Goal: Information Seeking & Learning: Learn about a topic

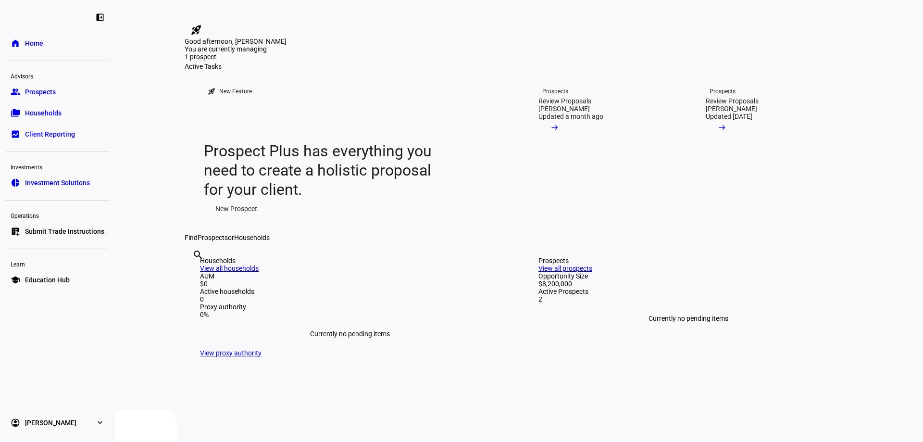
click at [560, 132] on mat-icon "arrow_right_alt" at bounding box center [555, 128] width 10 height 10
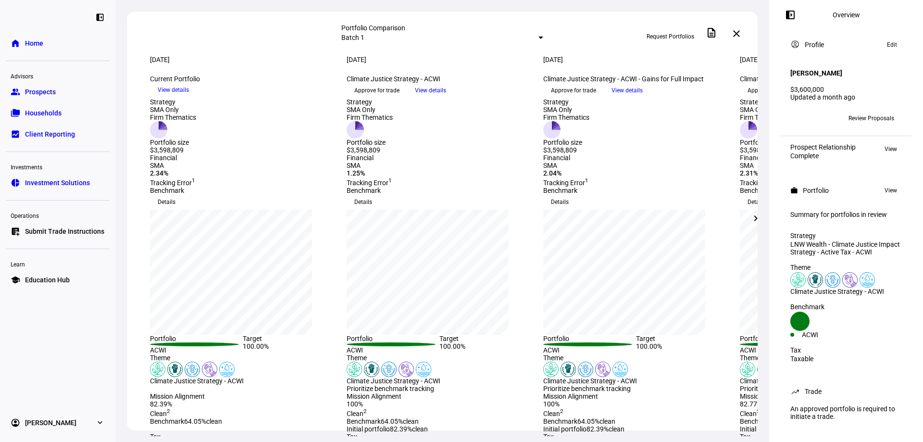
click at [316, 83] on div "Current Portfolio keyboard_arrow_down" at bounding box center [242, 79] width 185 height 8
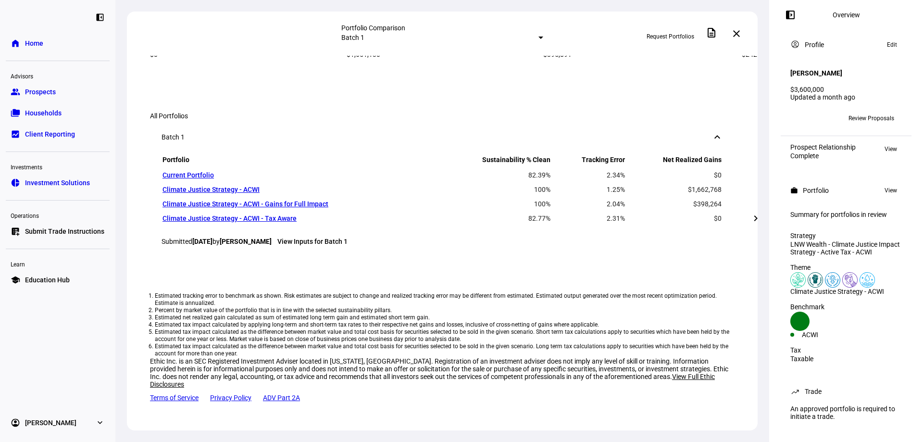
scroll to position [7, 0]
click at [753, 223] on mat-icon "chevron_right" at bounding box center [756, 219] width 12 height 12
click at [125, 217] on mat-icon "chevron_left" at bounding box center [129, 219] width 12 height 12
click at [749, 218] on span at bounding box center [755, 218] width 23 height 23
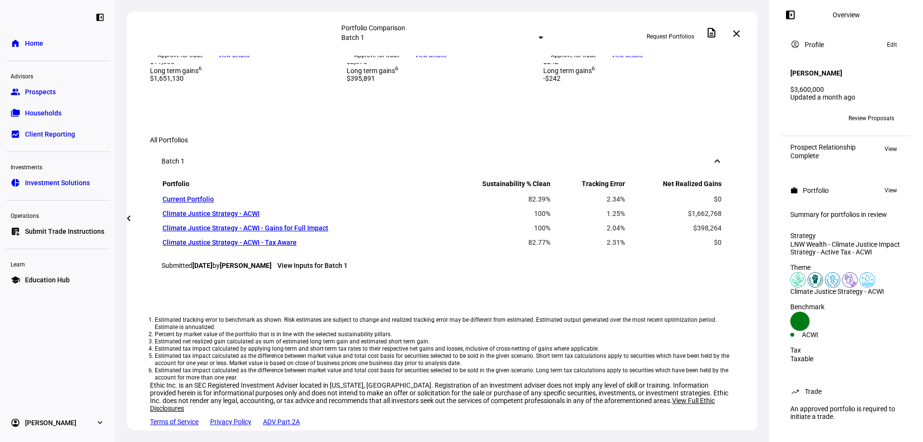
scroll to position [443, 0]
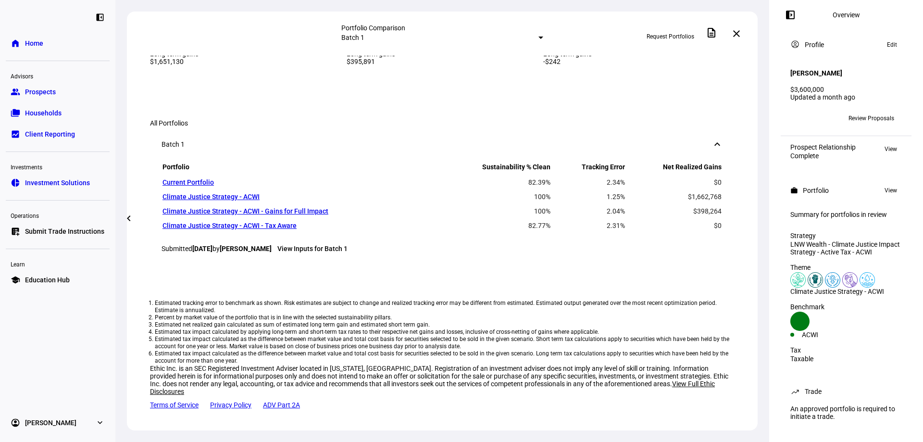
click at [673, 33] on span "Request Portfolios" at bounding box center [671, 36] width 48 height 15
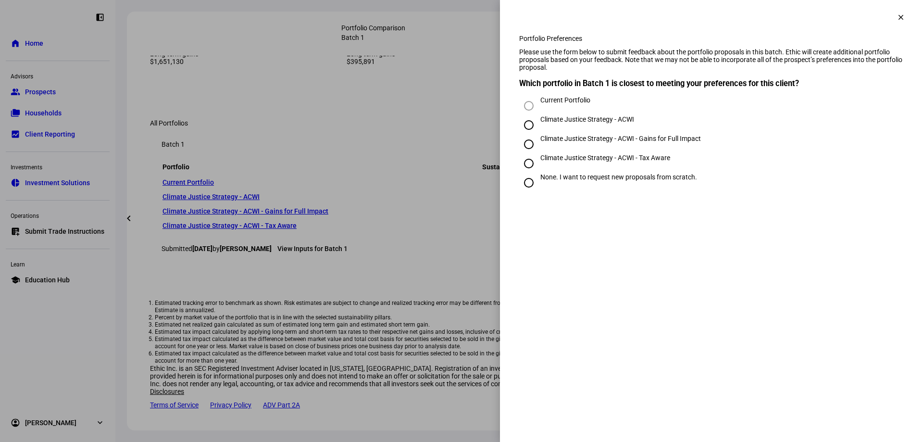
click at [602, 264] on eth-side-overlay-container "Portfolio Preferences clear Portfolio Preferences Please use the form below to …" at bounding box center [711, 221] width 423 height 442
click at [628, 162] on div "Climate Justice Strategy - ACWI - Tax Aware" at bounding box center [605, 158] width 130 height 8
click at [539, 173] on input "Climate Justice Strategy - ACWI - Tax Aware" at bounding box center [528, 163] width 19 height 19
radio input "true"
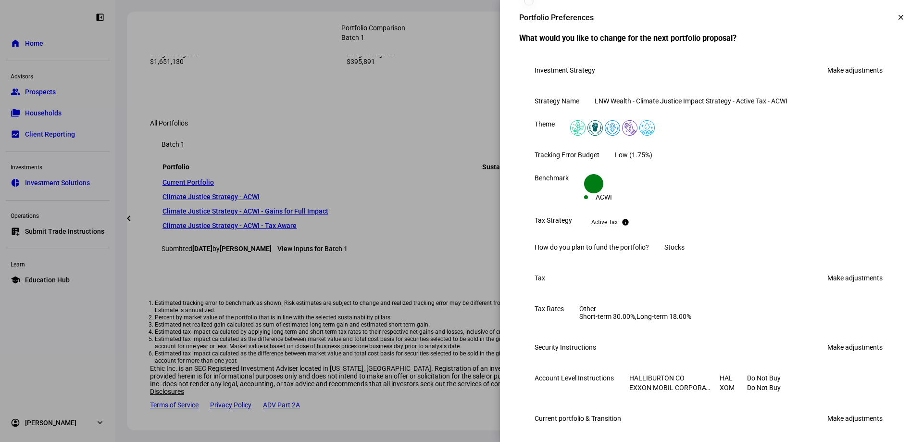
scroll to position [329, 0]
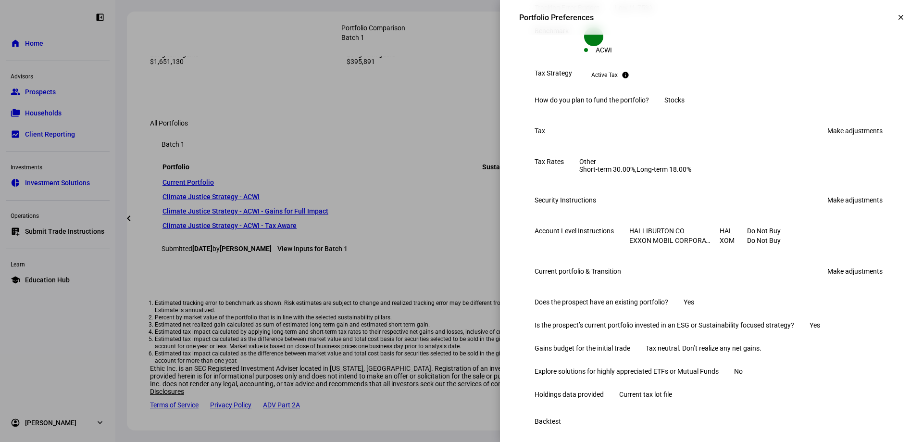
drag, startPoint x: 721, startPoint y: 200, endPoint x: 837, endPoint y: 205, distance: 116.5
click at [837, 181] on eth-form-table-row "Tax Rates Other Short-term 30.00%, Long-term 18.00%" at bounding box center [711, 165] width 385 height 31
click at [691, 173] on div "Short-term 30.00%, Long-term 18.00%" at bounding box center [635, 169] width 112 height 8
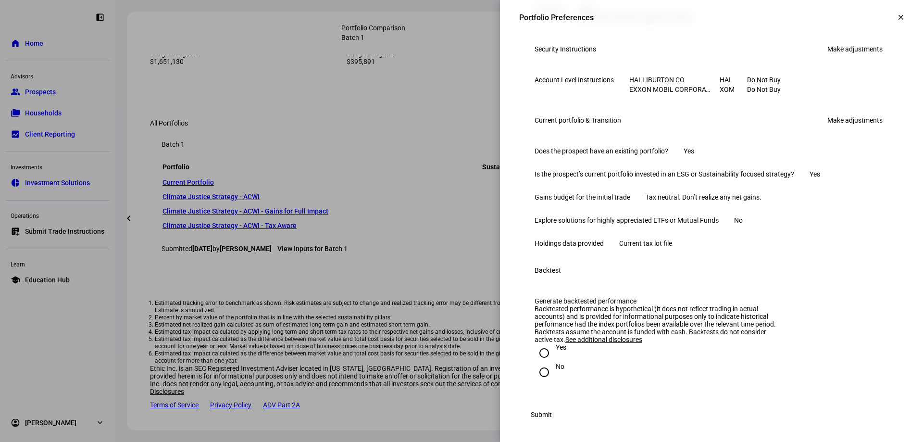
scroll to position [498, 0]
click at [836, 126] on link "Make adjustments" at bounding box center [855, 118] width 67 height 15
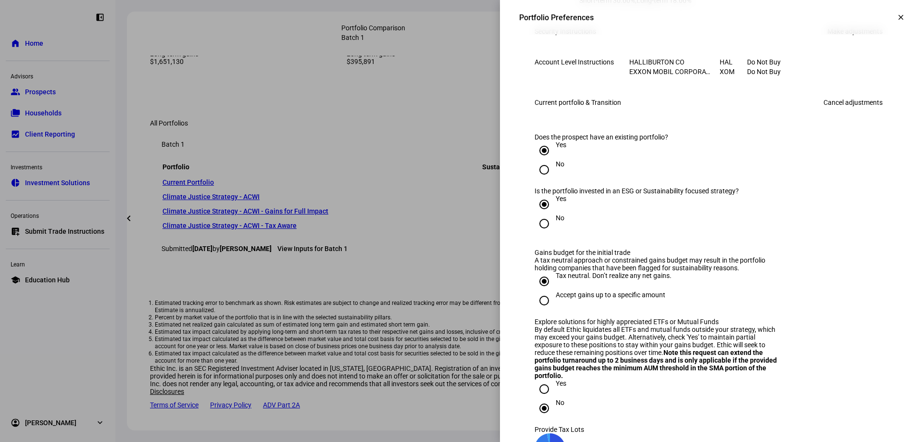
click at [611, 299] on div "Accept gains up to a specific amount" at bounding box center [611, 295] width 110 height 8
click at [554, 310] on input "Accept gains up to a specific amount" at bounding box center [544, 300] width 19 height 19
radio input "true"
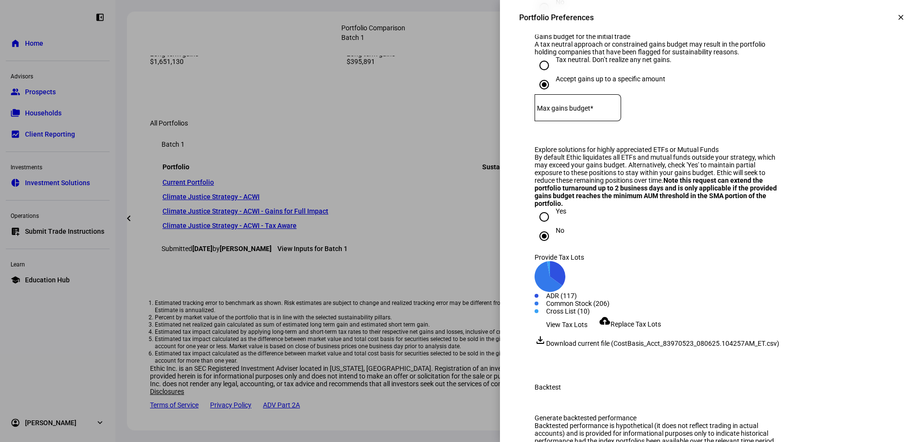
scroll to position [716, 0]
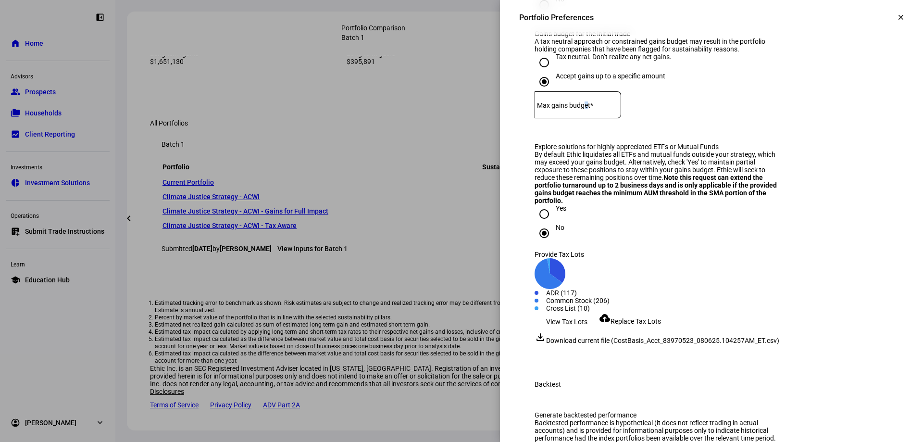
click at [593, 109] on mat-label "Max gains budget*" at bounding box center [565, 105] width 56 height 8
type input "50,000"
click at [737, 127] on eth-form-field-wrapper "Max gains budget* $ 50,000" at bounding box center [712, 109] width 354 height 36
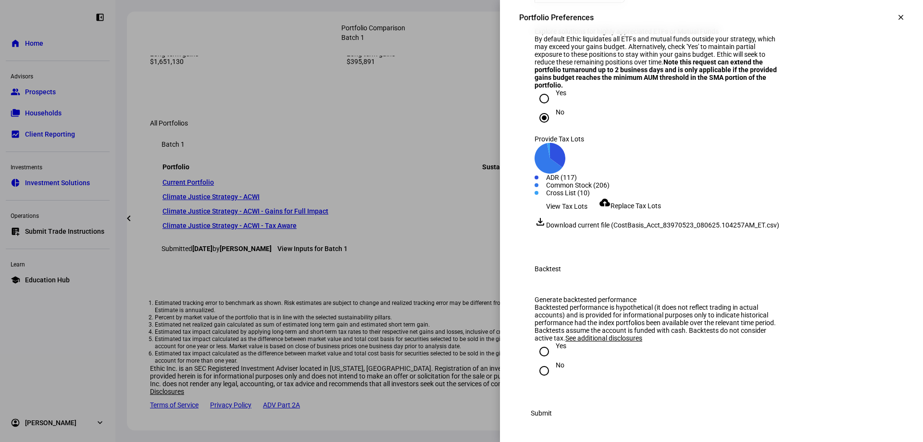
scroll to position [989, 0]
click at [552, 408] on span "Submit" at bounding box center [541, 412] width 21 height 19
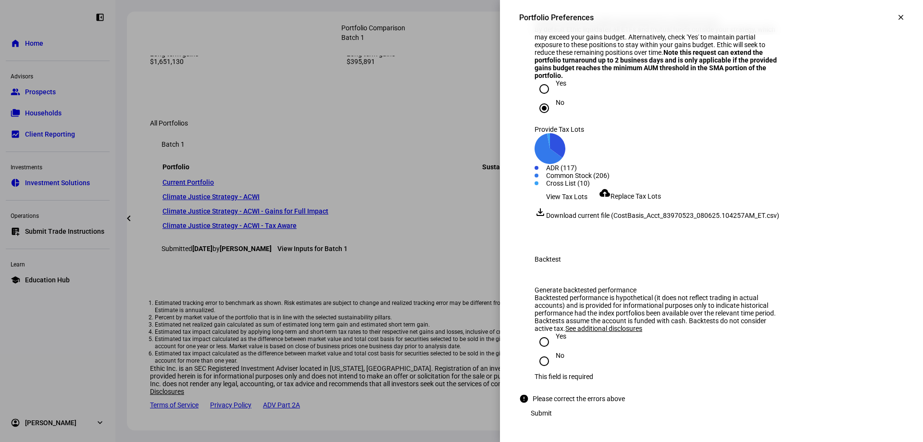
click at [537, 361] on input "No" at bounding box center [544, 360] width 19 height 19
radio input "true"
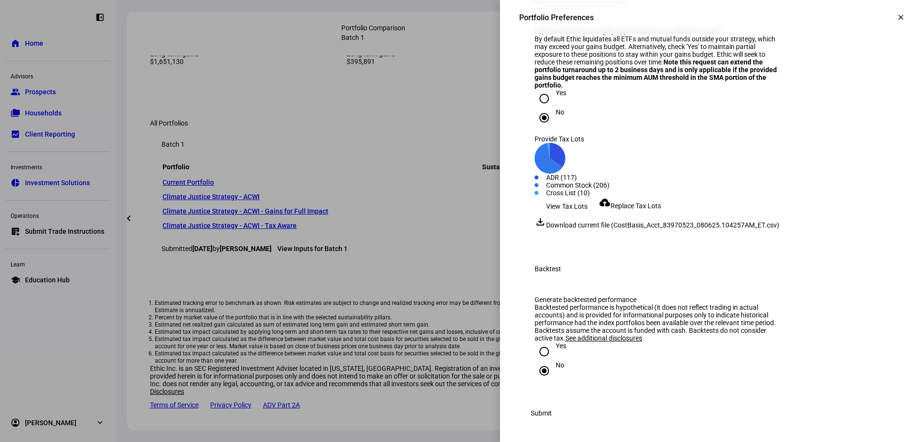
click at [552, 414] on span "Submit" at bounding box center [541, 412] width 21 height 19
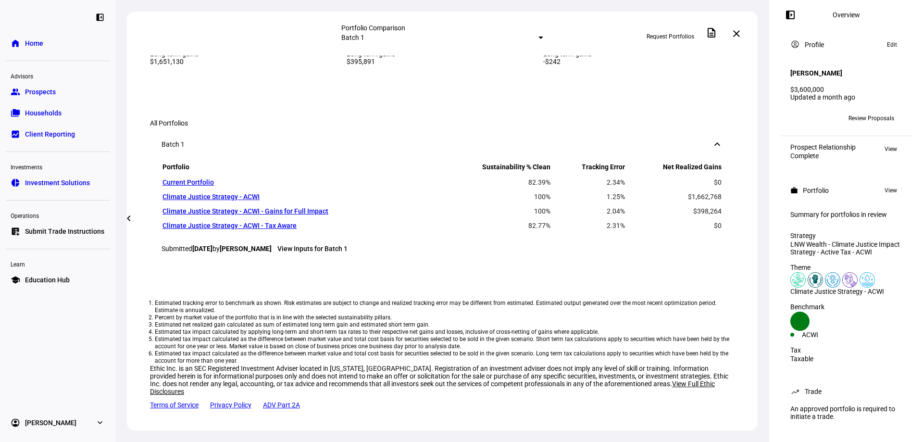
click at [50, 91] on span "Prospects" at bounding box center [40, 92] width 31 height 10
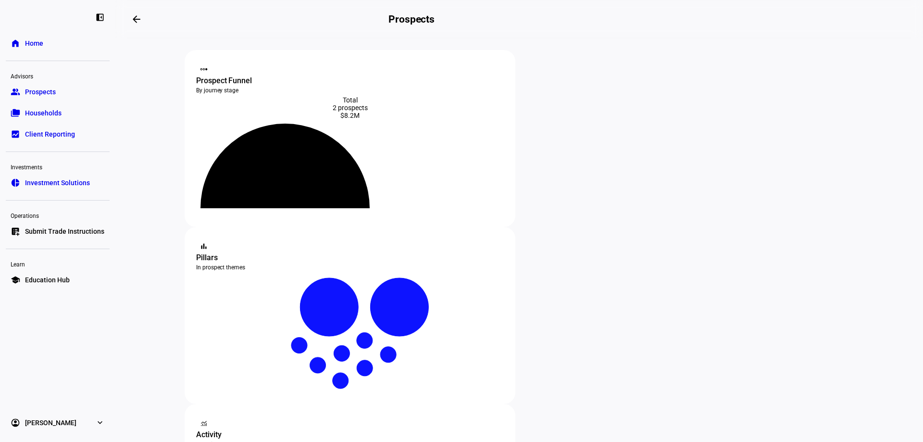
click at [343, 189] on icon at bounding box center [285, 173] width 138 height 69
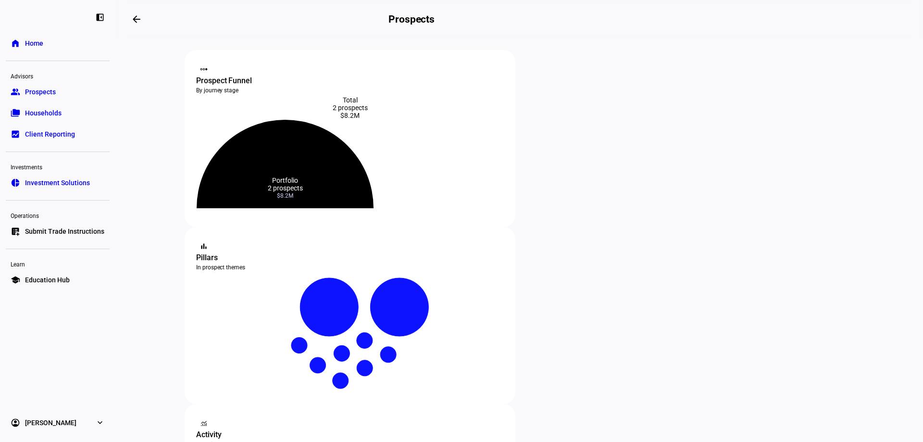
click at [374, 168] on icon at bounding box center [285, 164] width 177 height 88
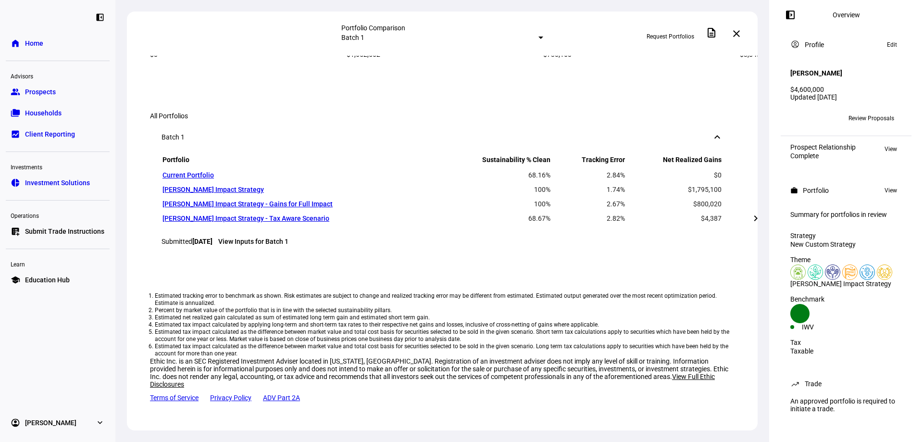
scroll to position [621, 0]
click at [754, 225] on span at bounding box center [755, 218] width 23 height 23
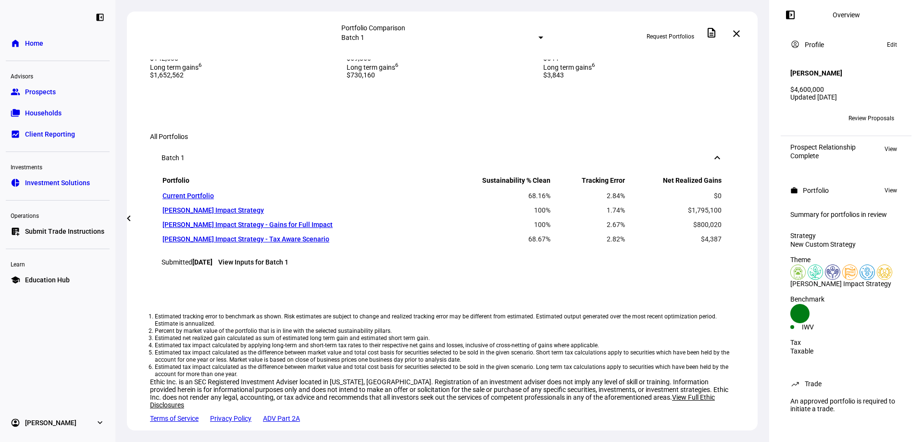
scroll to position [404, 0]
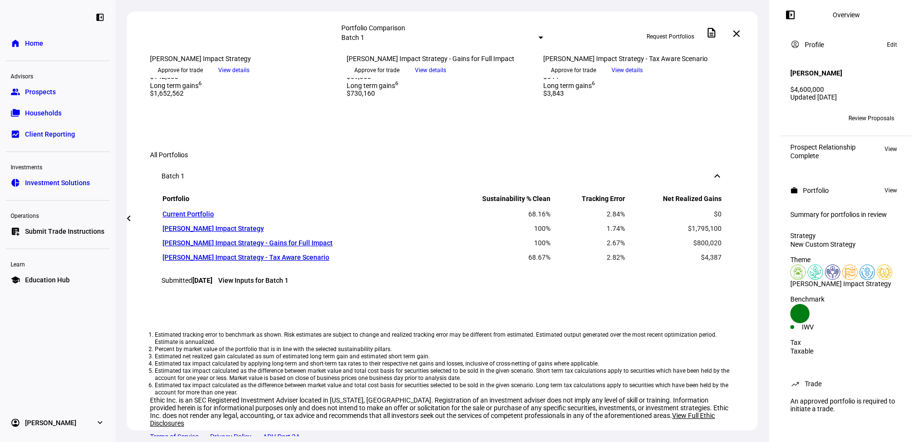
click at [734, 34] on mat-icon "close" at bounding box center [737, 34] width 12 height 12
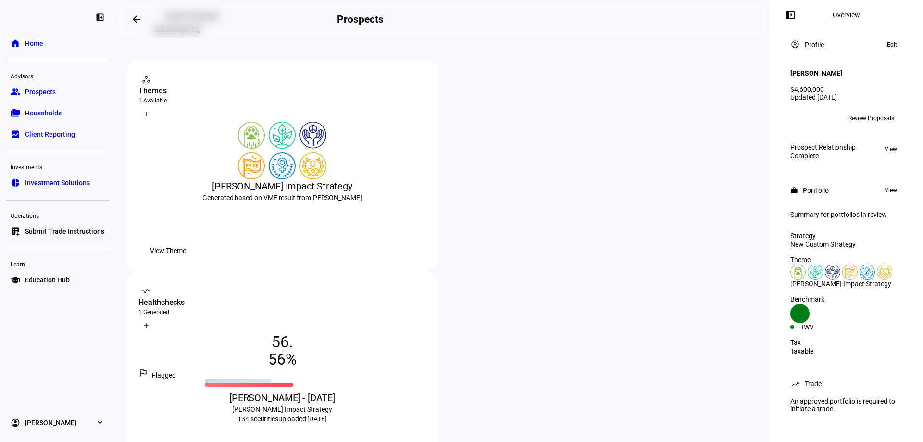
scroll to position [129, 0]
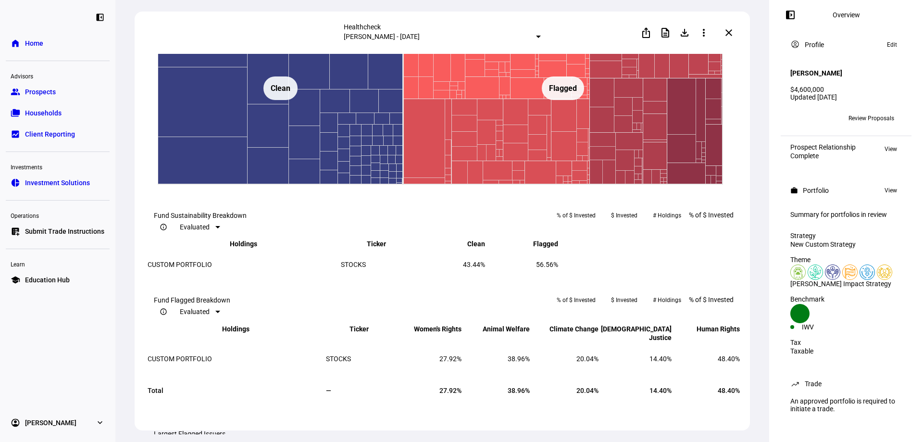
scroll to position [628, 0]
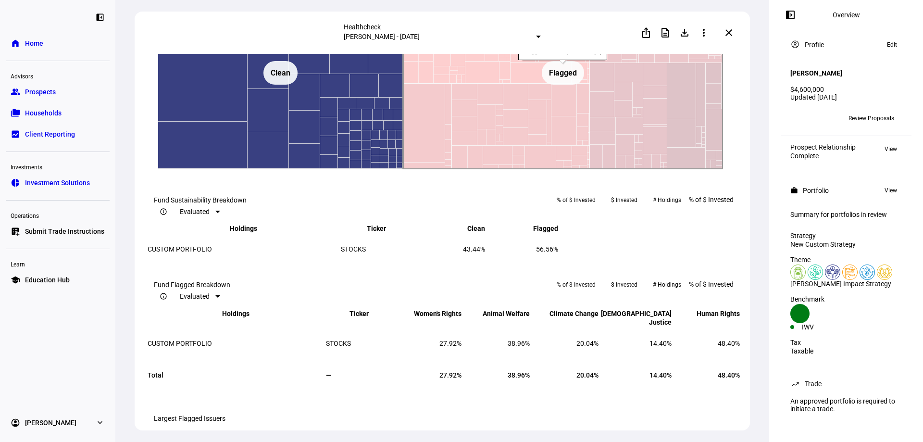
click at [566, 77] on text "Flagged ​ Flagged" at bounding box center [563, 72] width 28 height 9
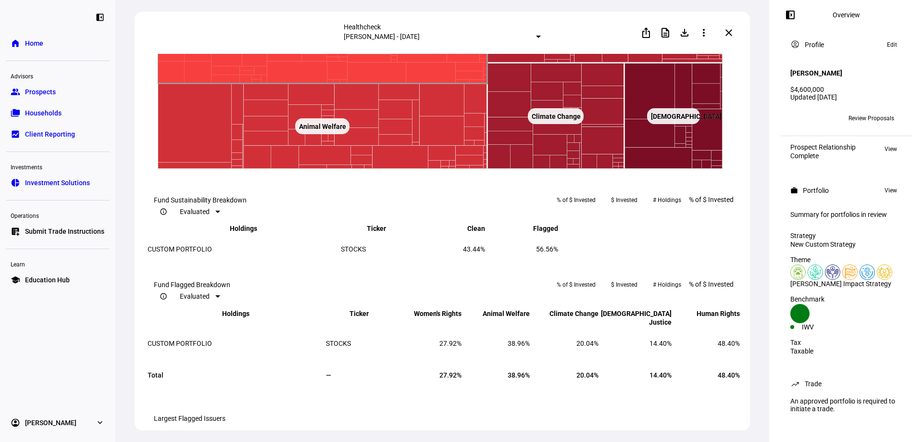
click at [326, 34] on text "Human Rights ​ Human Rights" at bounding box center [322, 30] width 43 height 8
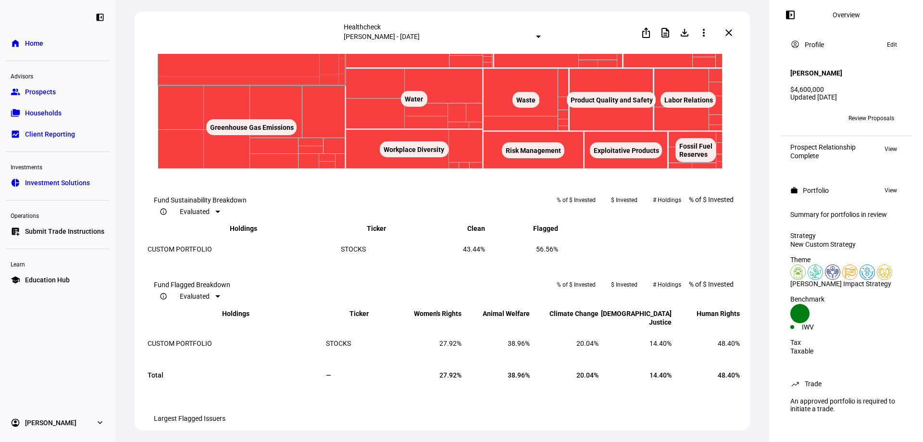
click at [259, 39] on rect at bounding box center [251, 31] width 21 height 16
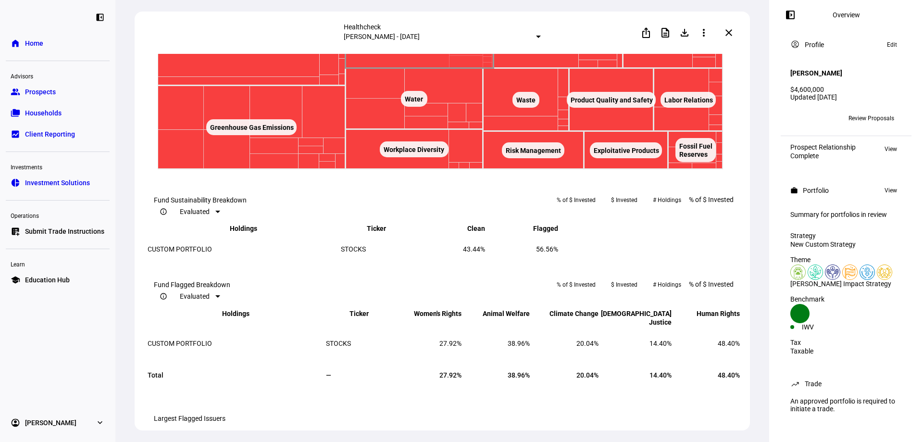
click at [426, 26] on text "Human Rights and Community ​ Human Rights and Community" at bounding box center [419, 23] width 93 height 8
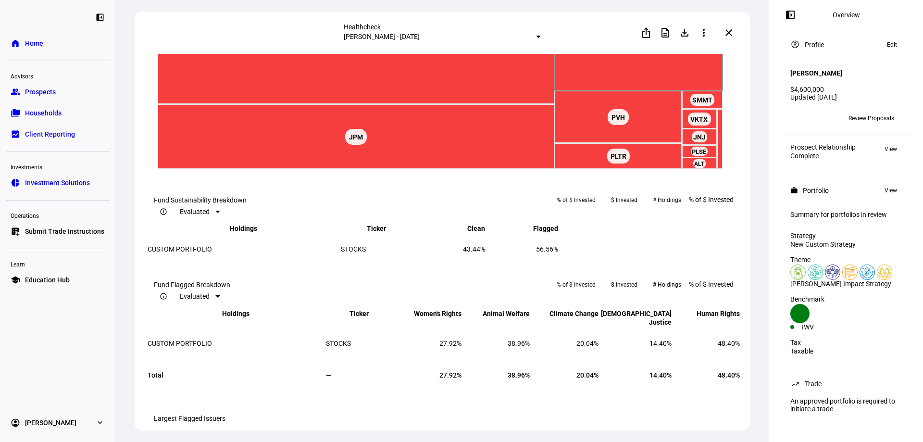
click at [641, 38] on text "BDX ​ BDX" at bounding box center [638, 34] width 13 height 8
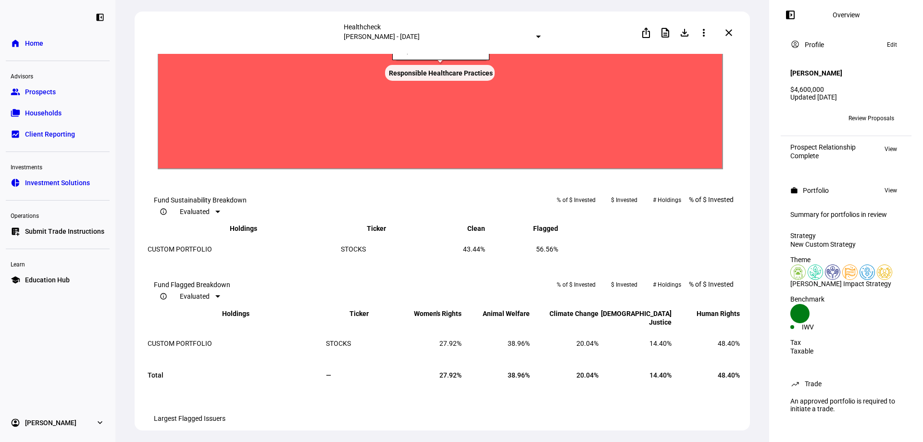
click at [440, 77] on text "Responsible Healthcare Practices ​ Responsible Healthcare Practices" at bounding box center [441, 73] width 104 height 8
click at [441, 169] on rect at bounding box center [440, 73] width 565 height 192
drag, startPoint x: 417, startPoint y: 197, endPoint x: 498, endPoint y: 199, distance: 80.3
click at [499, 169] on icon "Created with Highcharts 9.1.2 Clean ​ Clean [DEMOGRAPHIC_DATA] Justice ​ [DEMOG…" at bounding box center [440, 73] width 565 height 192
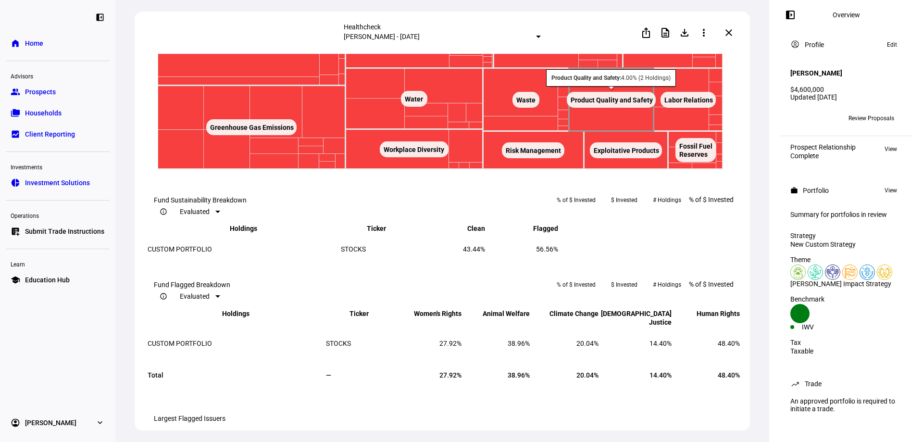
click at [626, 104] on text "Product Quality and Safety ​ Product Quality and Safety" at bounding box center [612, 100] width 83 height 8
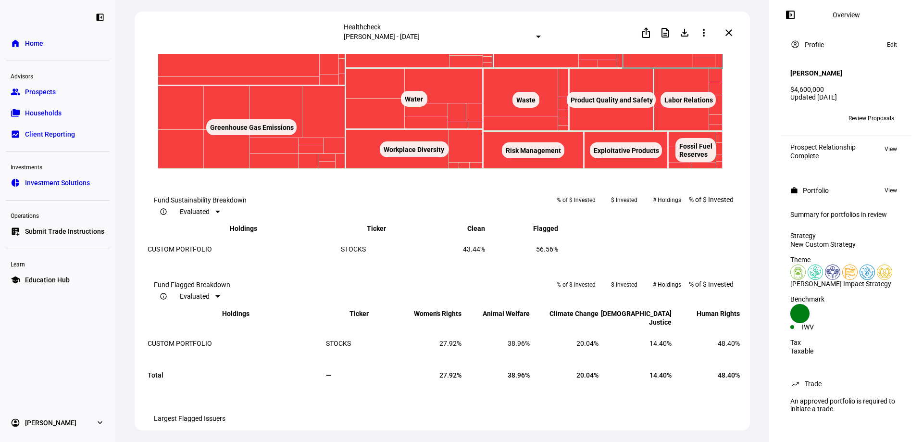
click at [666, 26] on text "Working Conditions ​ Working Conditions" at bounding box center [673, 23] width 60 height 8
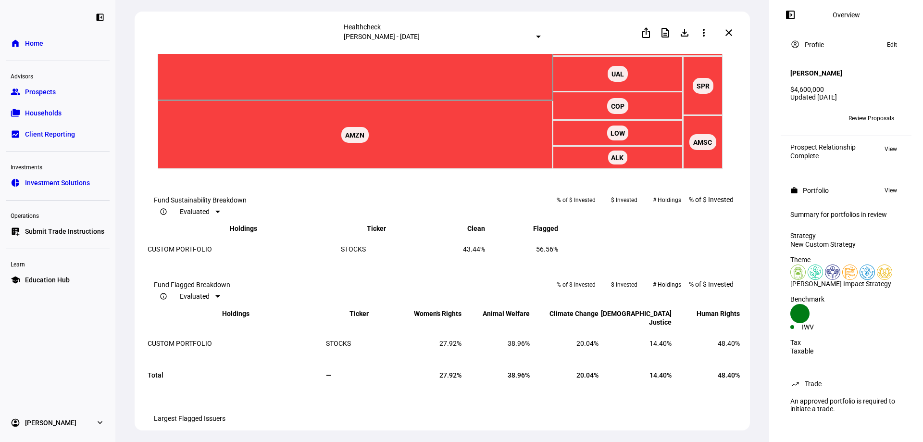
click at [353, 43] on text "UNP ​ UNP" at bounding box center [354, 39] width 13 height 8
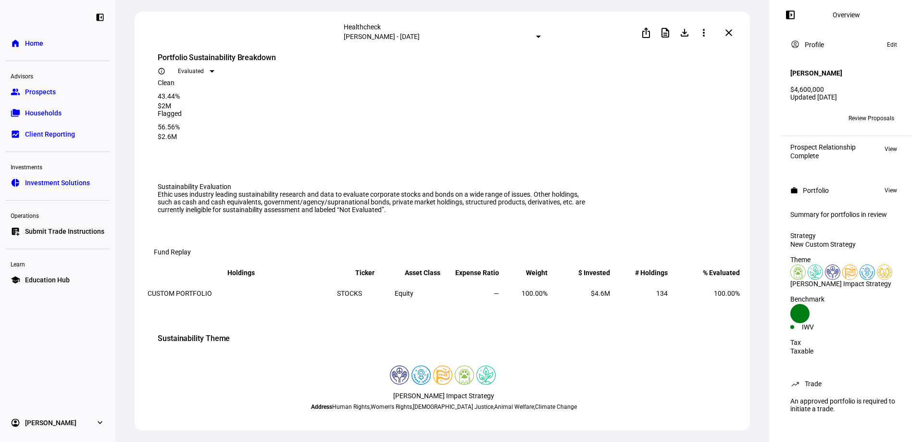
scroll to position [0, 0]
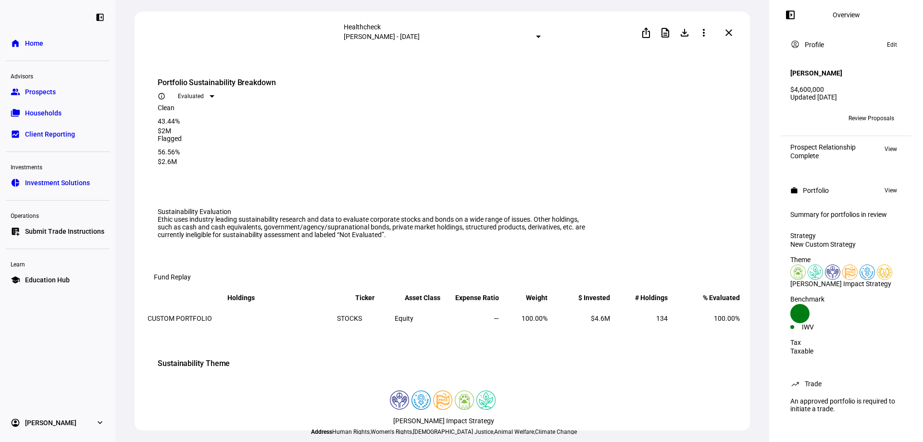
click at [737, 31] on span at bounding box center [728, 32] width 23 height 23
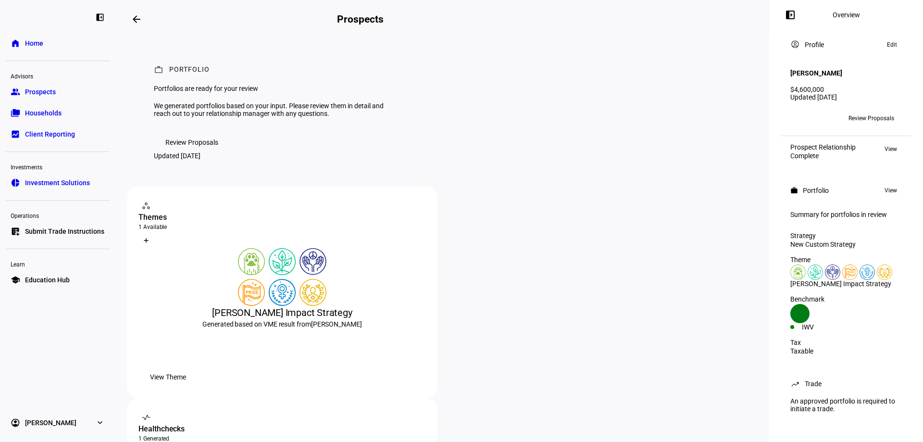
scroll to position [74, 0]
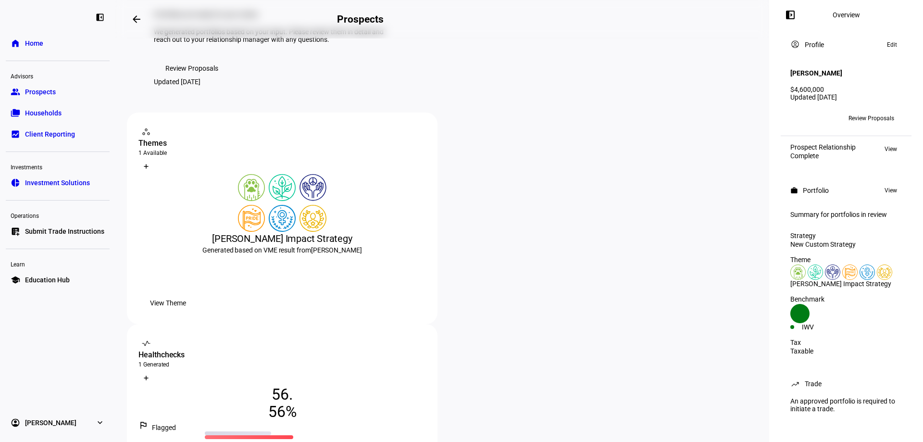
click at [186, 313] on span "View Theme" at bounding box center [168, 302] width 36 height 19
